Goal: Task Accomplishment & Management: Manage account settings

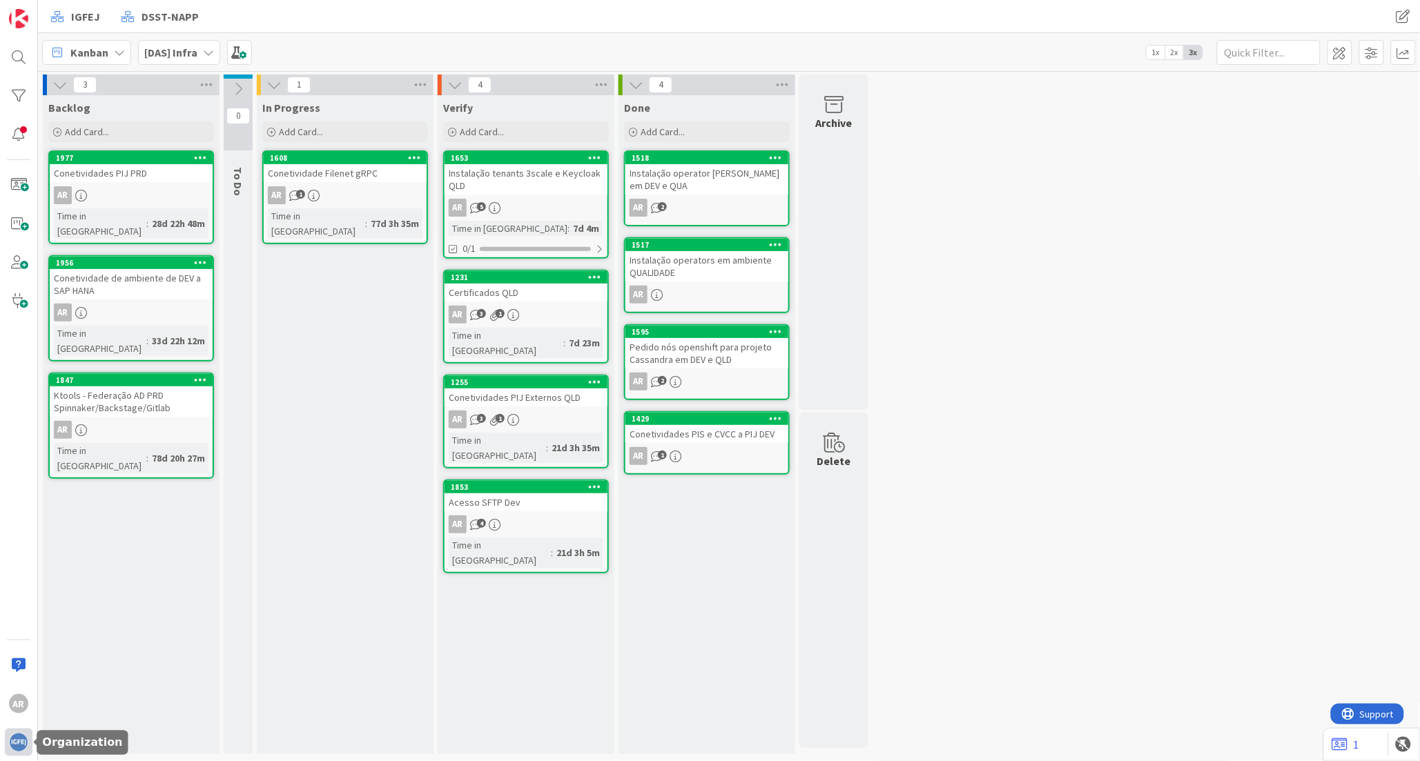
click at [10, 734] on div at bounding box center [19, 743] width 28 height 28
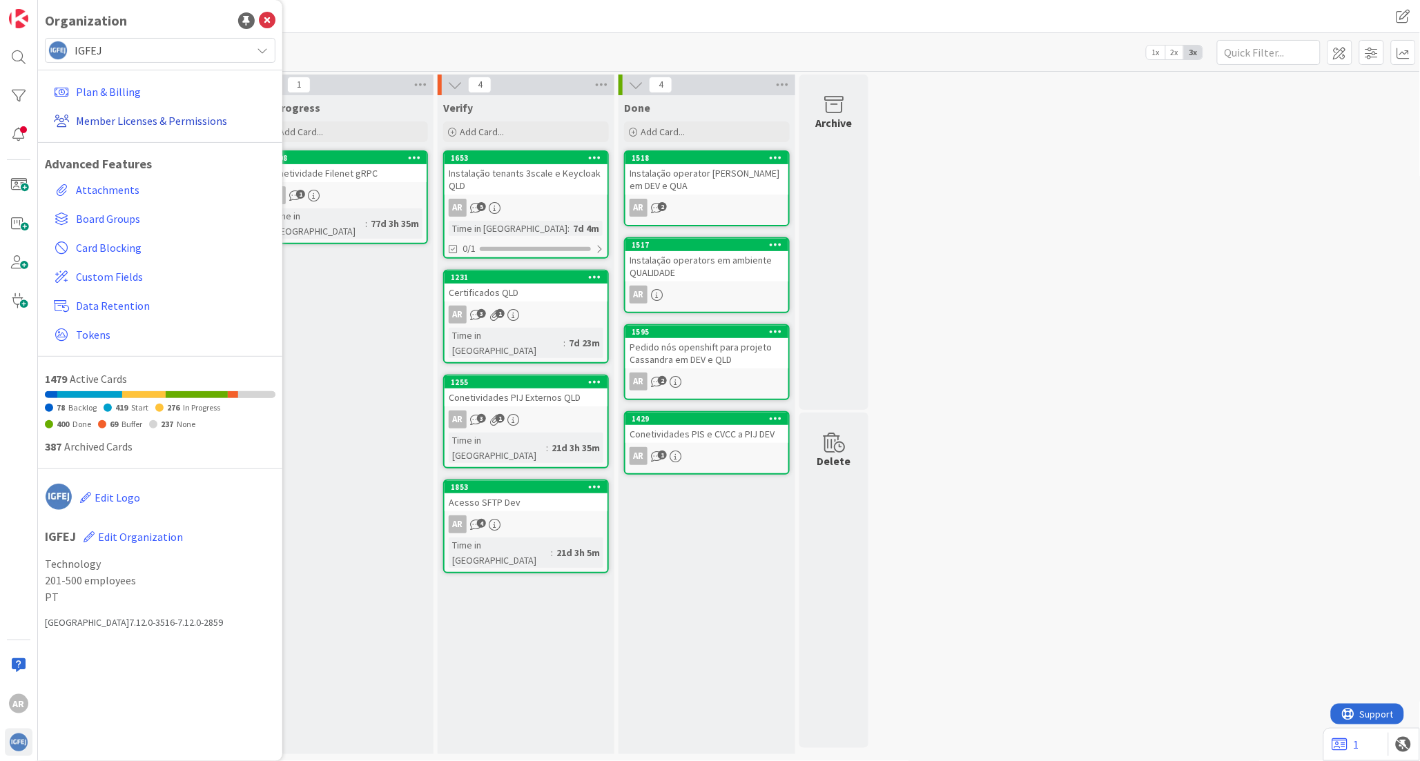
click at [162, 121] on link "Member Licenses & Permissions" at bounding box center [161, 120] width 227 height 25
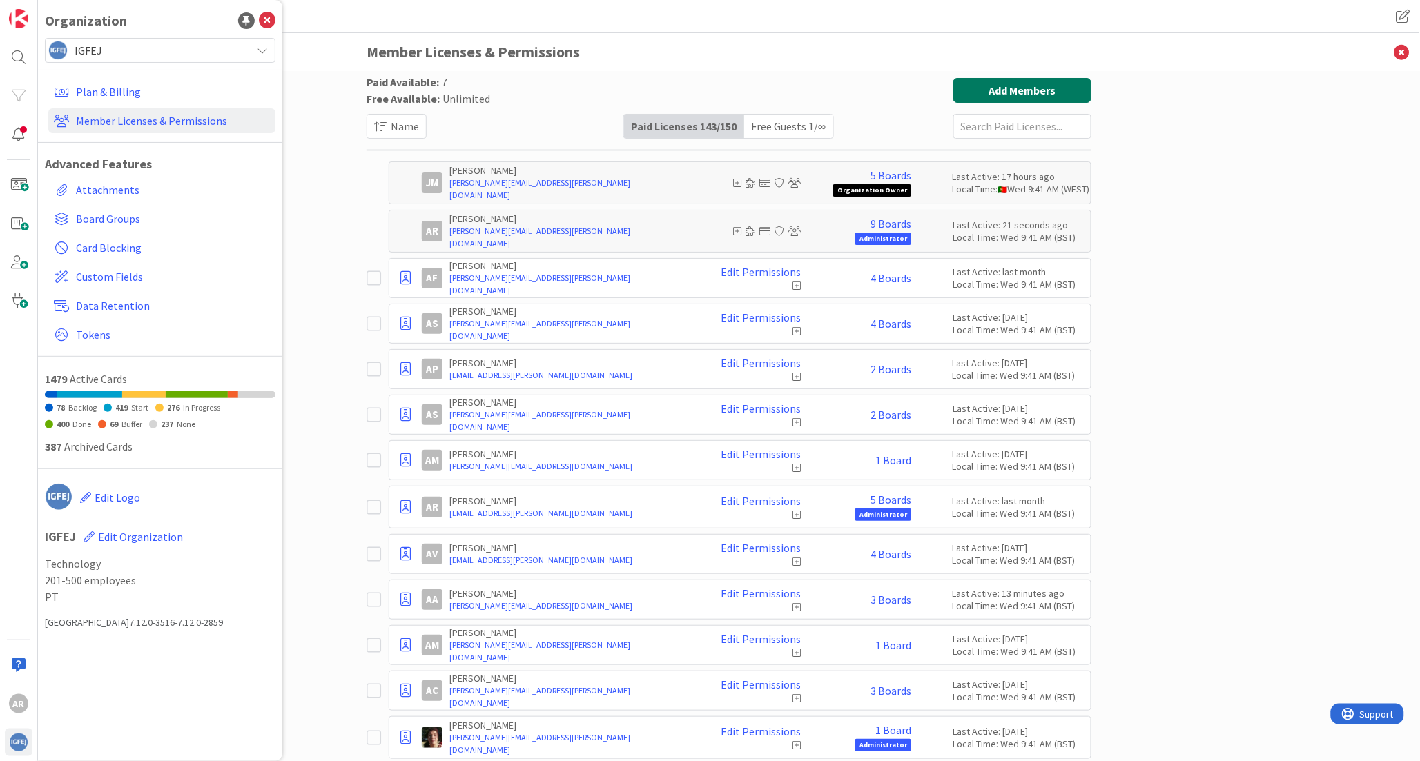
click at [1041, 90] on button "Add Members" at bounding box center [1022, 90] width 138 height 25
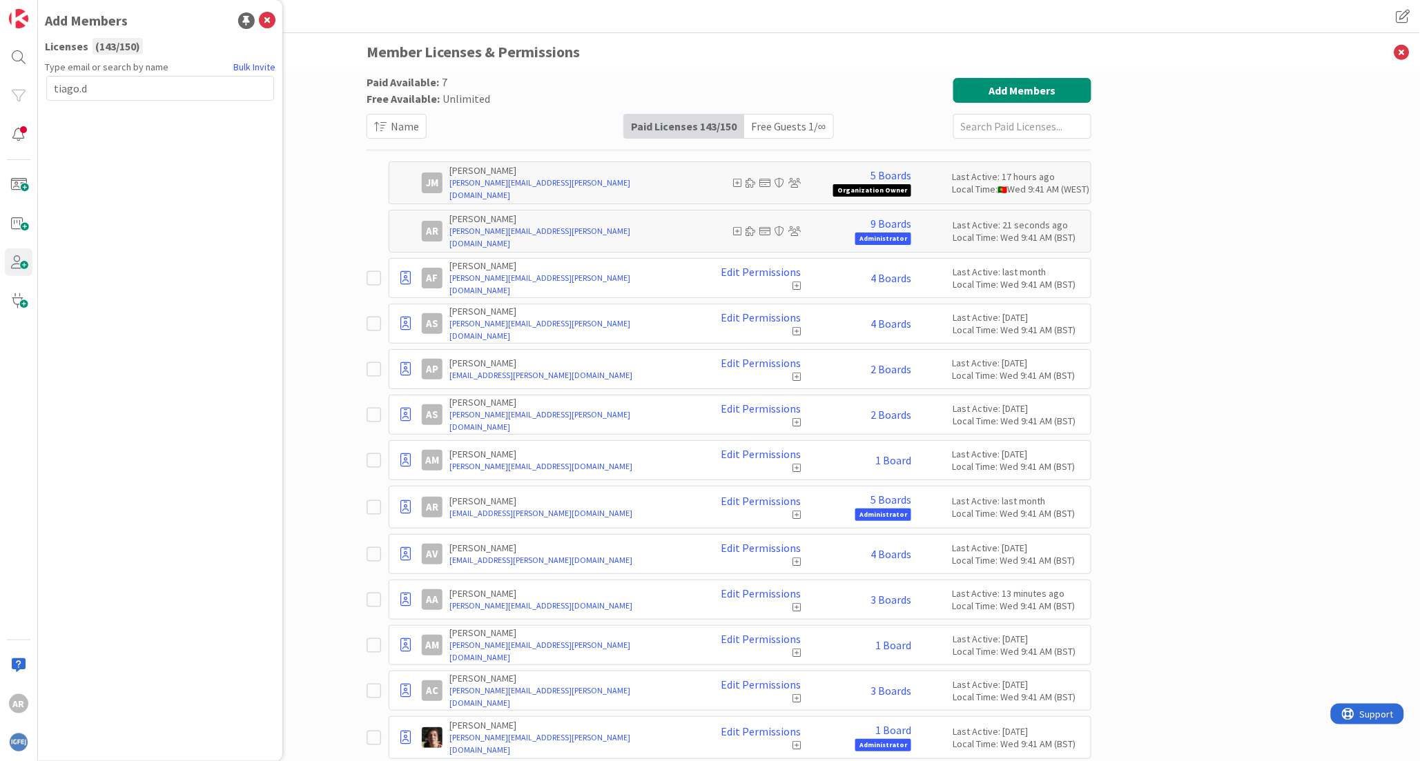
type input "tiago.d"
